Goal: Task Accomplishment & Management: Complete application form

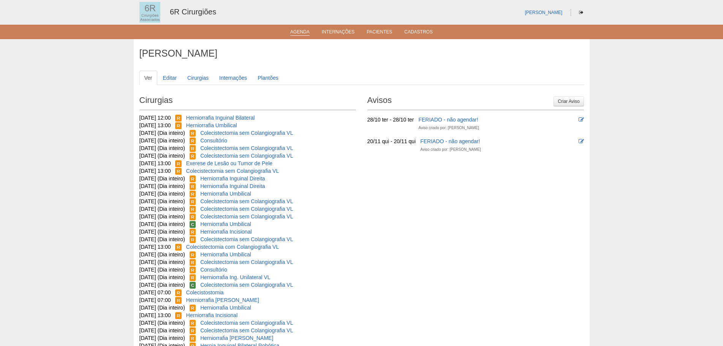
click at [296, 35] on link "Agenda" at bounding box center [299, 32] width 19 height 6
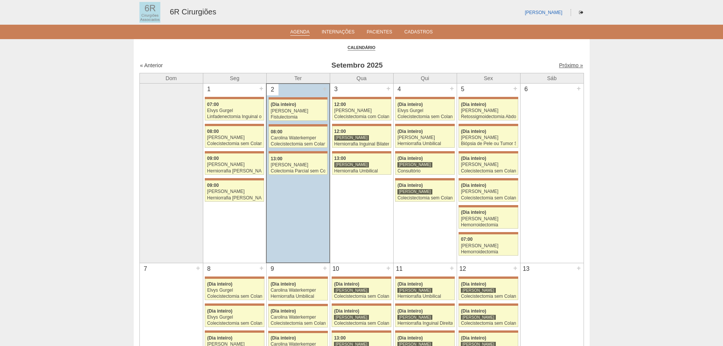
click at [561, 63] on link "Próximo »" at bounding box center [571, 65] width 24 height 6
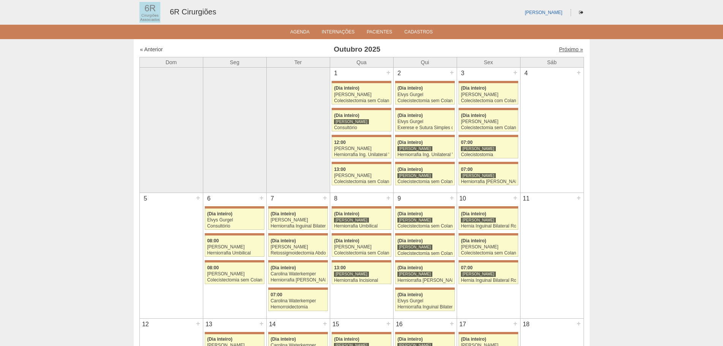
click at [567, 47] on link "Próximo »" at bounding box center [571, 49] width 24 height 6
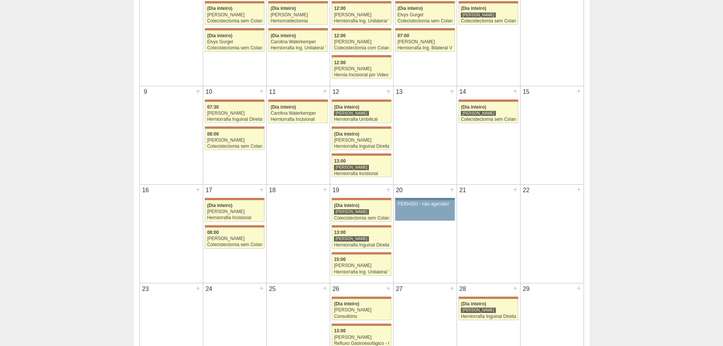
scroll to position [114, 0]
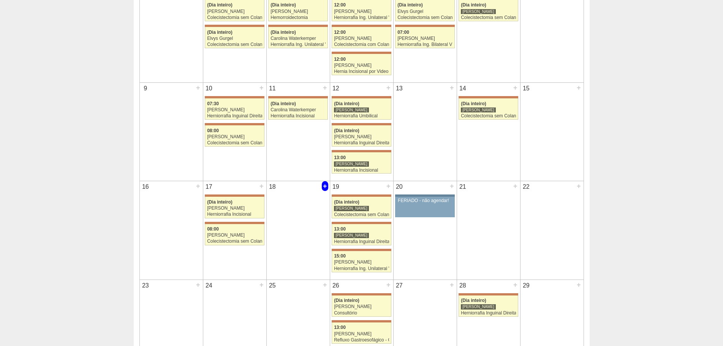
click at [324, 186] on div "+" at bounding box center [325, 186] width 6 height 10
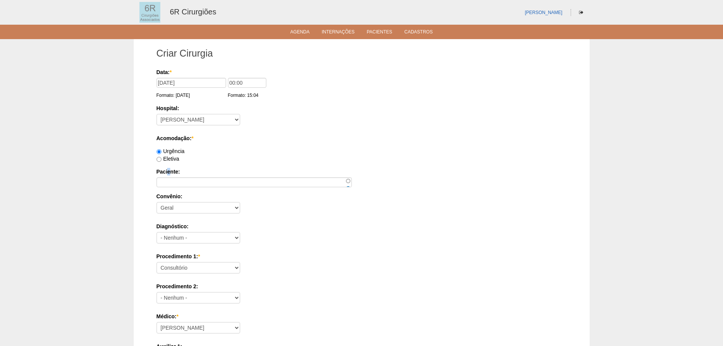
click at [169, 163] on div "Data: * [DATE] Formato: [DATE] 00:00 Formato: 15:04 Hospital: - [GEOGRAPHIC_DAT…" at bounding box center [361, 326] width 410 height 517
click at [170, 161] on label "Eletiva" at bounding box center [167, 159] width 23 height 6
click at [161, 161] on input "Eletiva" at bounding box center [158, 159] width 5 height 5
radio input "true"
click at [386, 160] on div "Eletiva" at bounding box center [361, 159] width 410 height 8
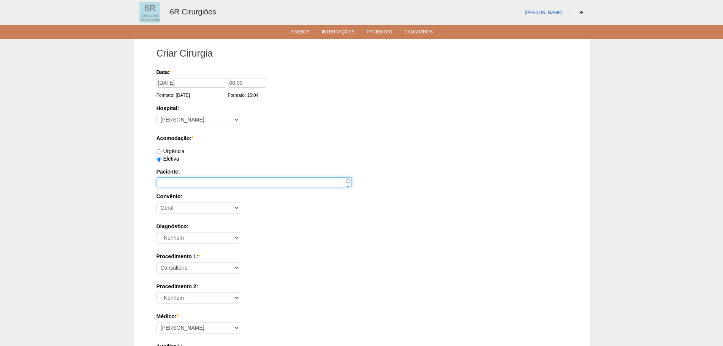
click at [214, 185] on input "Paciente:" at bounding box center [253, 182] width 195 height 10
click at [231, 180] on input "Paciente:" at bounding box center [253, 182] width 195 height 10
paste input "[PERSON_NAME]"
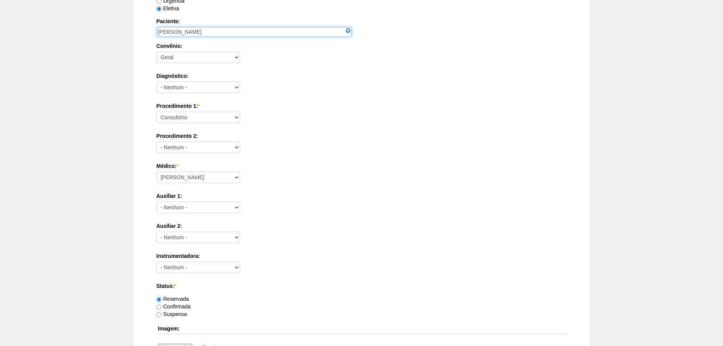
scroll to position [152, 0]
type input "[PERSON_NAME]"
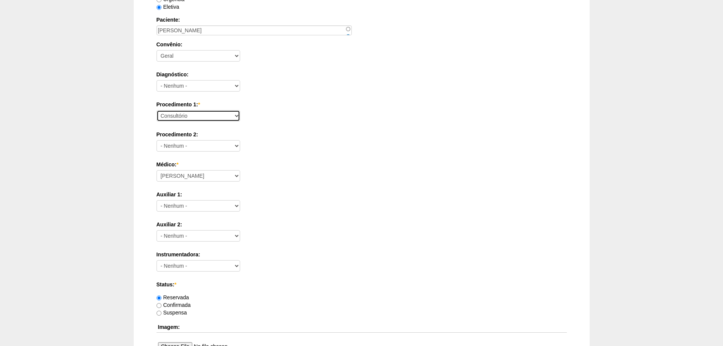
click at [222, 112] on select "Consultório Abscesso Hepático - Drenagem Abscesso perianal Amputação Abdômino P…" at bounding box center [198, 115] width 84 height 11
select select "66621"
click at [156, 110] on select "Consultório Abscesso Hepático - Drenagem Abscesso perianal Amputação Abdômino P…" at bounding box center [198, 115] width 84 height 11
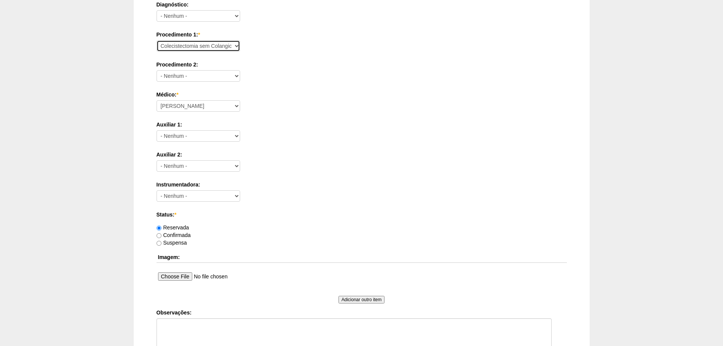
scroll to position [228, 0]
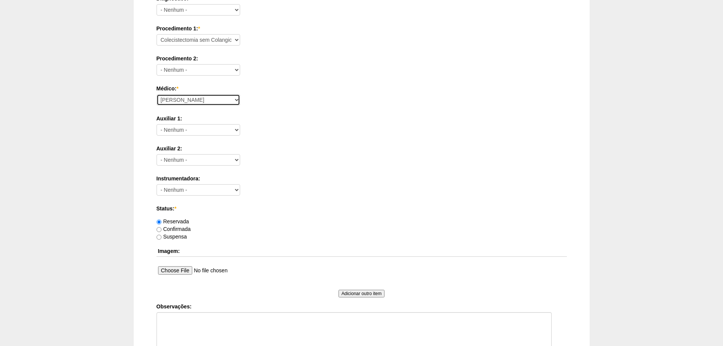
click at [200, 95] on select "Aline Zanon Bariatricas Bruno Bulisani Bruno Oliveira Carolina Waterkemper Elvy…" at bounding box center [198, 99] width 84 height 11
select select "69"
click at [156, 94] on select "Aline Zanon Bariatricas Bruno Bulisani Bruno Oliveira Carolina Waterkemper Elvy…" at bounding box center [198, 99] width 84 height 11
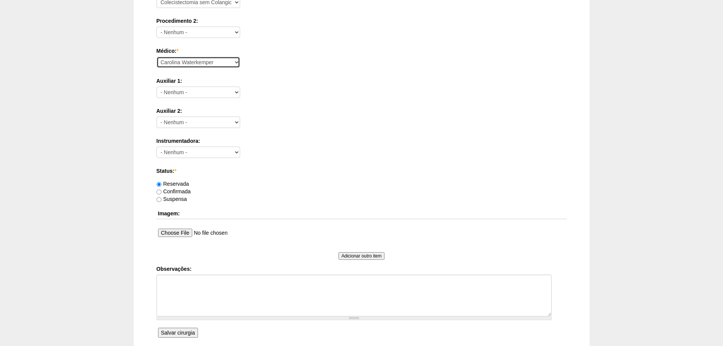
scroll to position [266, 0]
click at [183, 183] on label "Reservada" at bounding box center [172, 183] width 33 height 6
click at [161, 183] on input "Reservada" at bounding box center [158, 183] width 5 height 5
click at [183, 191] on label "Confirmada" at bounding box center [173, 191] width 34 height 6
click at [161, 191] on input "Confirmada" at bounding box center [158, 191] width 5 height 5
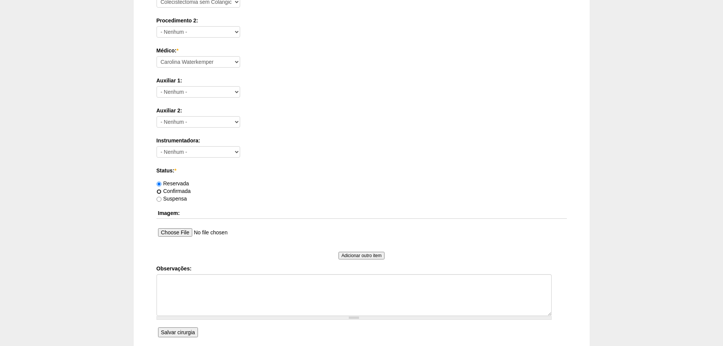
radio input "true"
click at [301, 299] on textarea "Observações:" at bounding box center [353, 295] width 395 height 42
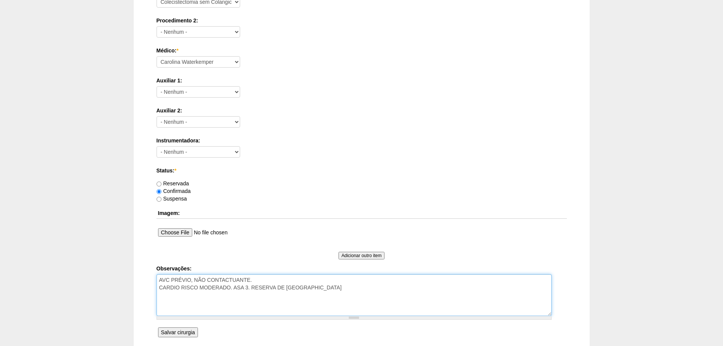
type textarea "AVC PRÉVIO, NÃO CONTACTUANTE. CARDIO RISCO MODERADO. ASA 3. RESERVA DE UTI"
click at [185, 335] on input "Salvar cirurgia" at bounding box center [178, 332] width 40 height 10
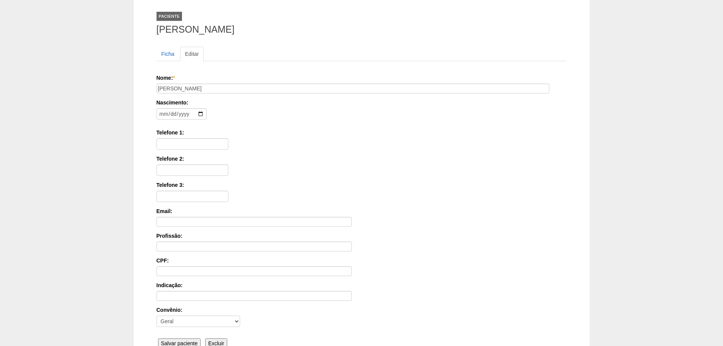
scroll to position [118, 0]
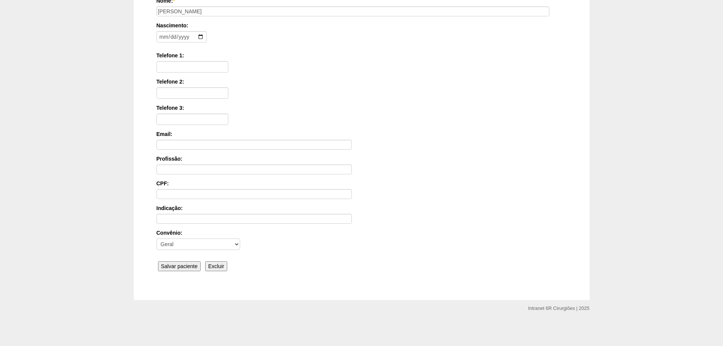
click at [178, 259] on div "Nome: * MILTON DOMINGUES DE CARVALHO Nascimento: Formato: 2025-09-02 Telefone 1…" at bounding box center [361, 135] width 410 height 276
click at [192, 274] on div "Ficha Editar Nome: * MILTON DOMINGUES DE CARVALHO Nascimento: Formato: 2025-09-…" at bounding box center [361, 121] width 410 height 319
click at [196, 268] on input "Salvar paciente" at bounding box center [179, 266] width 43 height 10
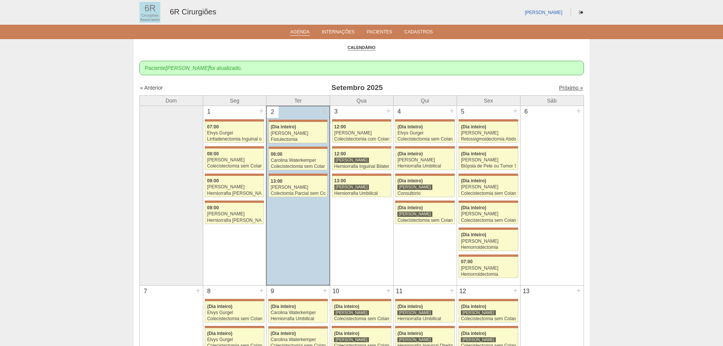
click at [568, 90] on link "Próximo »" at bounding box center [571, 88] width 24 height 6
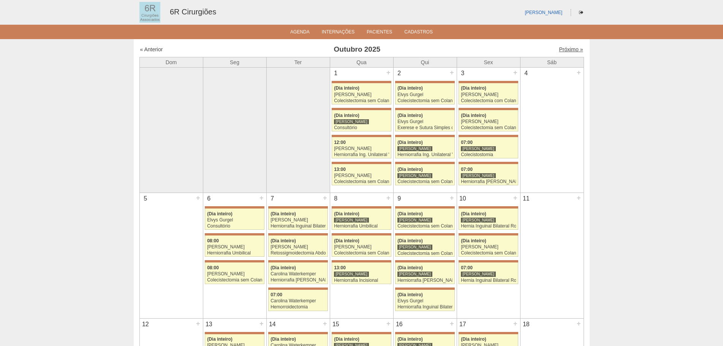
click at [559, 51] on link "Próximo »" at bounding box center [571, 49] width 24 height 6
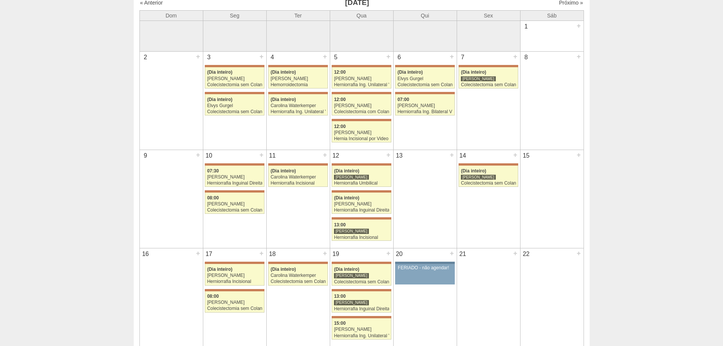
scroll to position [152, 0]
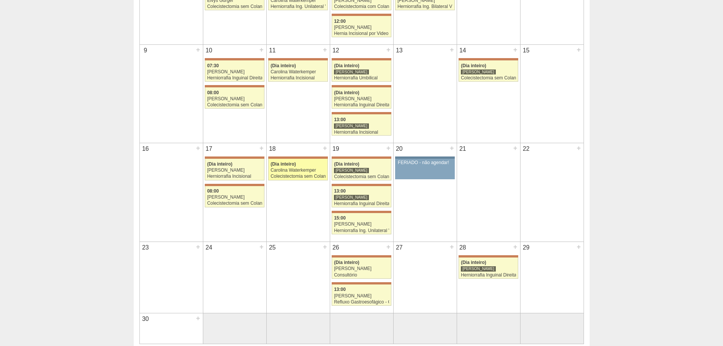
click at [295, 159] on link "71727 Bruno Bulisani (Dia inteiro) Carolina Waterkemper Colecistectomia sem Col…" at bounding box center [297, 169] width 59 height 21
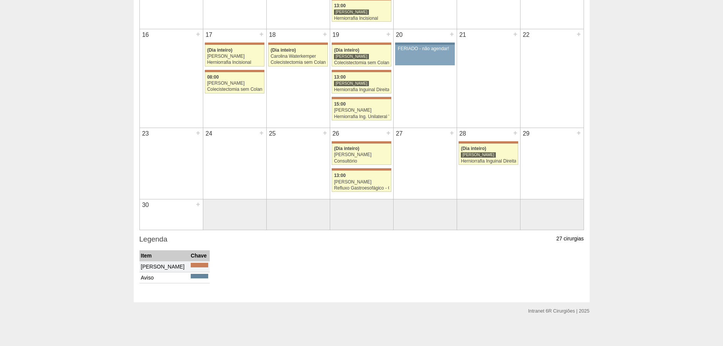
scroll to position [268, 0]
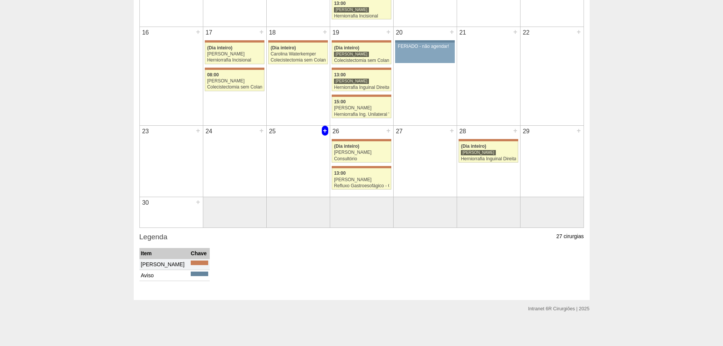
click at [326, 132] on div "+" at bounding box center [325, 131] width 6 height 10
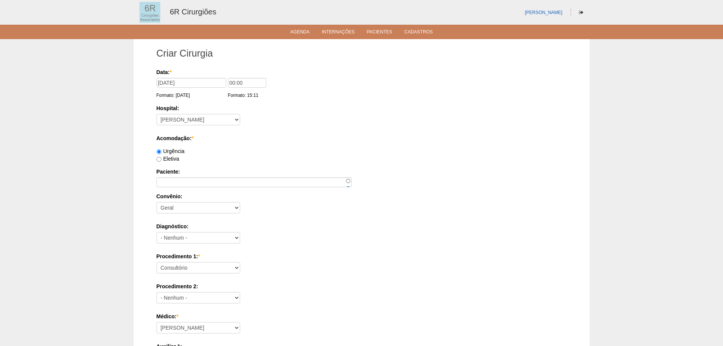
click at [173, 163] on div "Data: * 25/11/2025 Formato: 02/09/2025 00:00 Formato: 15:11 Hospital: - Nenhum …" at bounding box center [361, 326] width 410 height 517
click at [173, 161] on label "Eletiva" at bounding box center [167, 159] width 23 height 6
click at [161, 161] on input "Eletiva" at bounding box center [158, 159] width 5 height 5
radio input "true"
click at [205, 189] on div "Data: * 25/11/2025 Formato: 02/09/2025 00:00 Formato: 15:11 Hospital: - Nenhum …" at bounding box center [361, 326] width 410 height 517
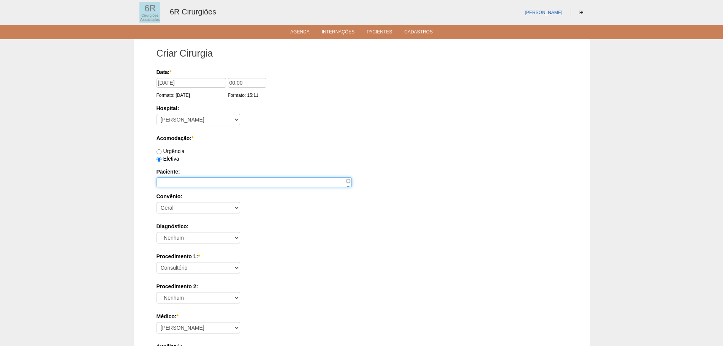
click at [205, 181] on input "Paciente:" at bounding box center [253, 182] width 195 height 10
paste input "MARIA TEREZINHA SOTOPIETRO"
type input "MARIA TEREZINHA SOTOPIETRO"
click at [208, 278] on div "Data: * 25/11/2025 Formato: 02/09/2025 00:00 Formato: 15:11 Hospital: - Nenhum …" at bounding box center [361, 326] width 410 height 517
click at [214, 265] on select "Consultório Abscesso Hepático - Drenagem Abscesso perianal Amputação Abdômino P…" at bounding box center [198, 267] width 84 height 11
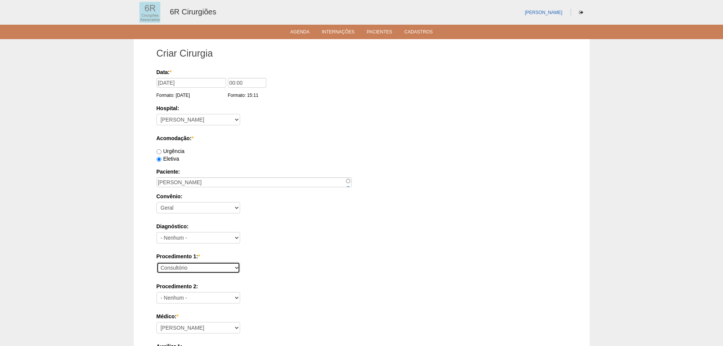
select select "66621"
click at [156, 262] on select "Consultório Abscesso Hepático - Drenagem Abscesso perianal Amputação Abdômino P…" at bounding box center [198, 267] width 84 height 11
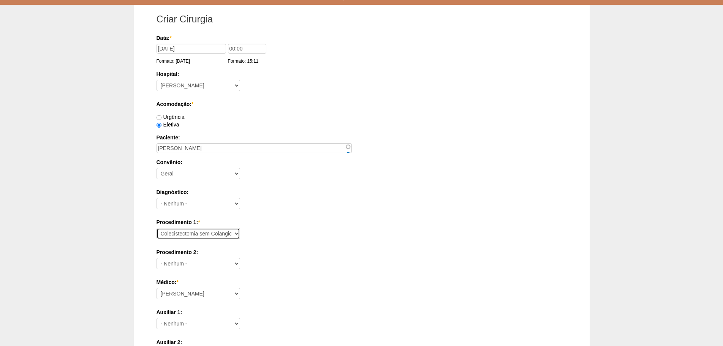
scroll to position [152, 0]
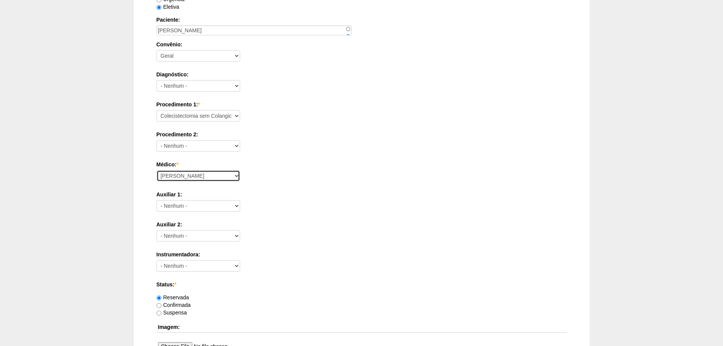
click at [195, 178] on select "Aline Zanon Bariatricas Bruno Bulisani Bruno Oliveira Carolina Waterkemper Elvy…" at bounding box center [198, 175] width 84 height 11
select select "69"
click at [156, 170] on select "Aline Zanon Bariatricas Bruno Bulisani Bruno Oliveira Carolina Waterkemper Elvy…" at bounding box center [198, 175] width 84 height 11
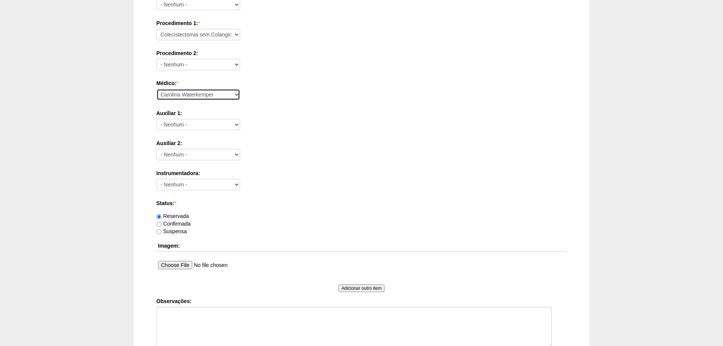
scroll to position [332, 0]
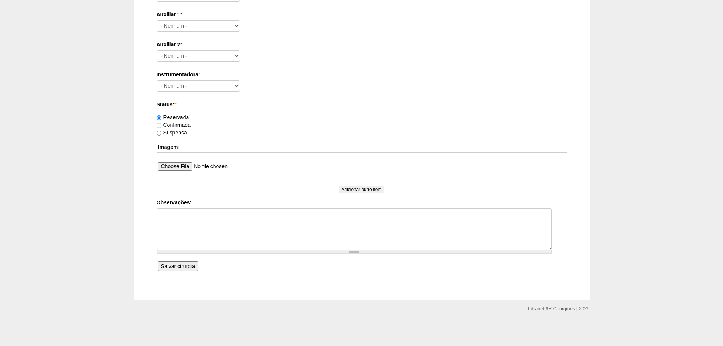
click at [175, 121] on div "Confirmada" at bounding box center [361, 125] width 410 height 8
click at [174, 126] on label "Confirmada" at bounding box center [173, 125] width 34 height 6
click at [161, 126] on input "Confirmada" at bounding box center [158, 125] width 5 height 5
radio input "true"
click at [274, 244] on textarea "Observações:" at bounding box center [353, 229] width 395 height 42
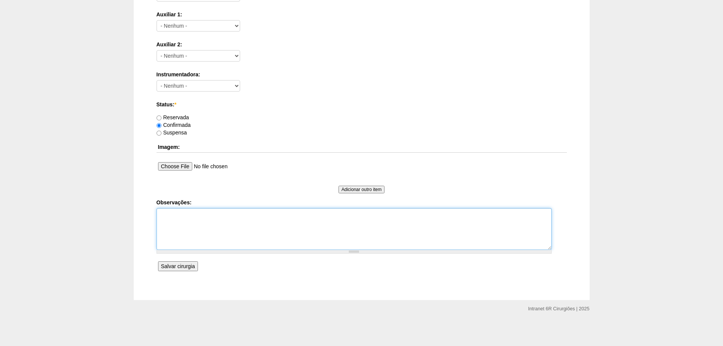
click at [274, 244] on textarea "Observações:" at bounding box center [353, 229] width 395 height 42
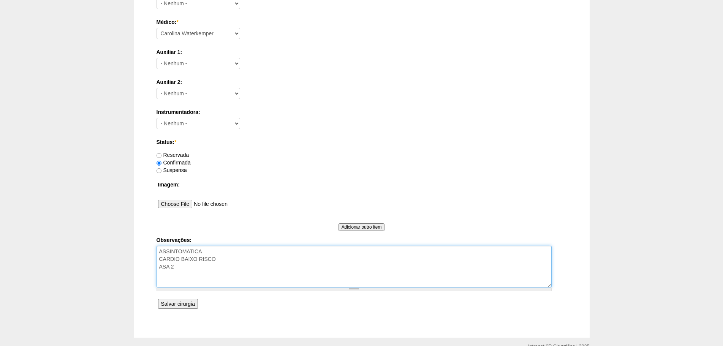
scroll to position [294, 0]
type textarea "ASSINTOMATICA CARDIO BAIXO RISCO ASA 2"
click at [177, 302] on input "Salvar cirurgia" at bounding box center [178, 304] width 40 height 10
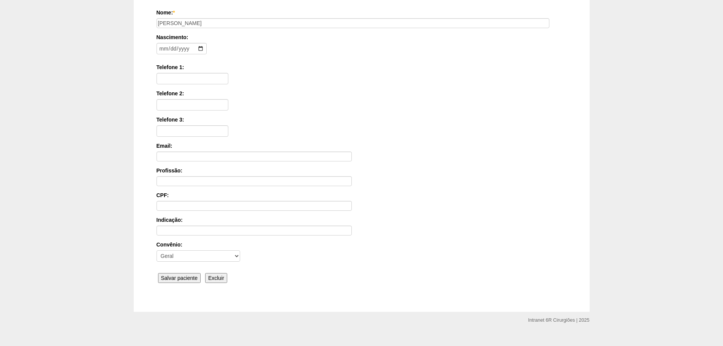
scroll to position [118, 0]
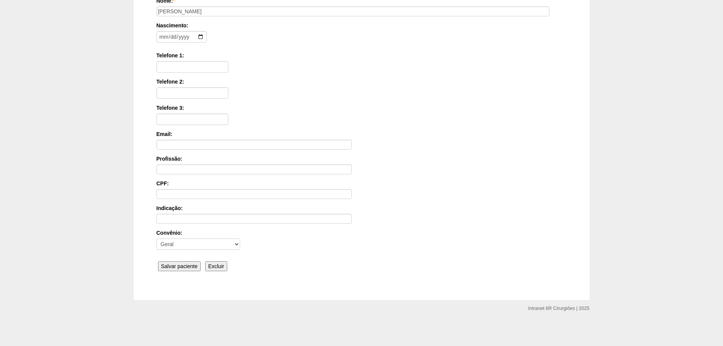
click at [175, 262] on input "Salvar paciente" at bounding box center [179, 266] width 43 height 10
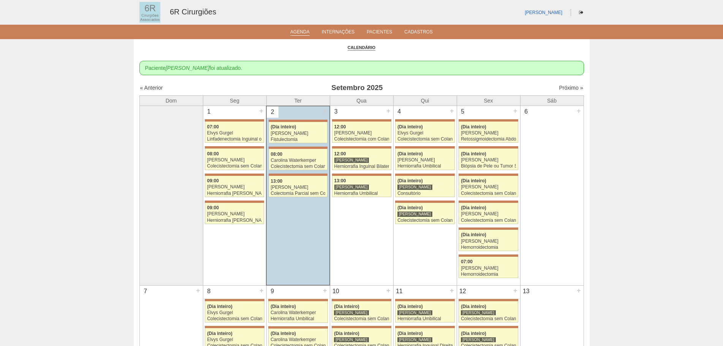
click at [556, 92] on div "Próximo »" at bounding box center [530, 88] width 106 height 8
click at [562, 87] on link "Próximo »" at bounding box center [571, 88] width 24 height 6
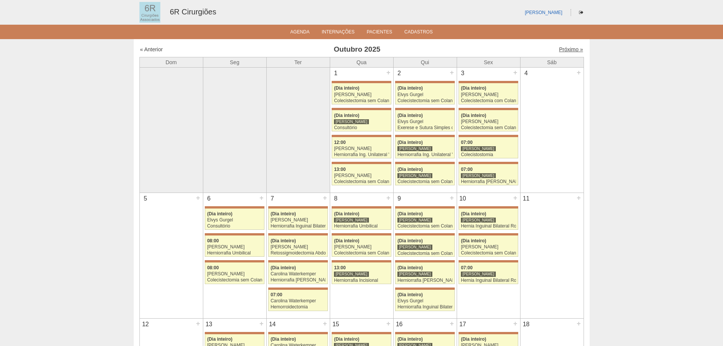
click at [571, 50] on link "Próximo »" at bounding box center [571, 49] width 24 height 6
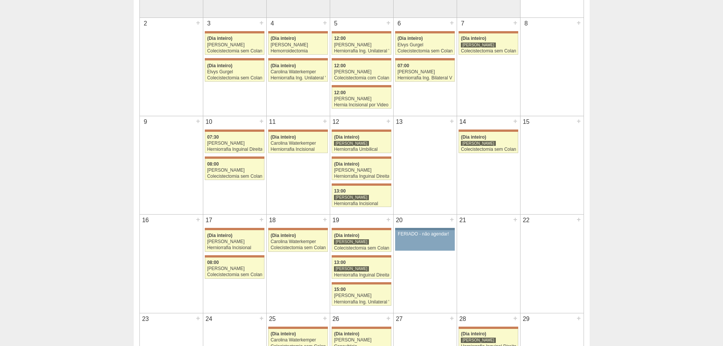
scroll to position [266, 0]
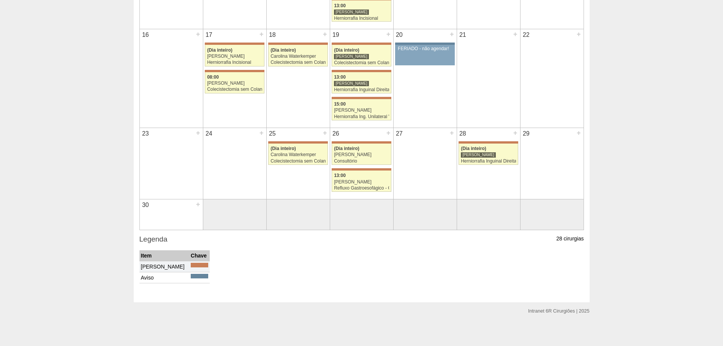
click at [331, 156] on div "26 + 71650 [PERSON_NAME] (Dia inteiro) [PERSON_NAME] Consultório [GEOGRAPHIC_DA…" at bounding box center [361, 160] width 63 height 64
click at [323, 156] on div "Carolina Waterkemper" at bounding box center [297, 154] width 55 height 5
